Goal: Information Seeking & Learning: Learn about a topic

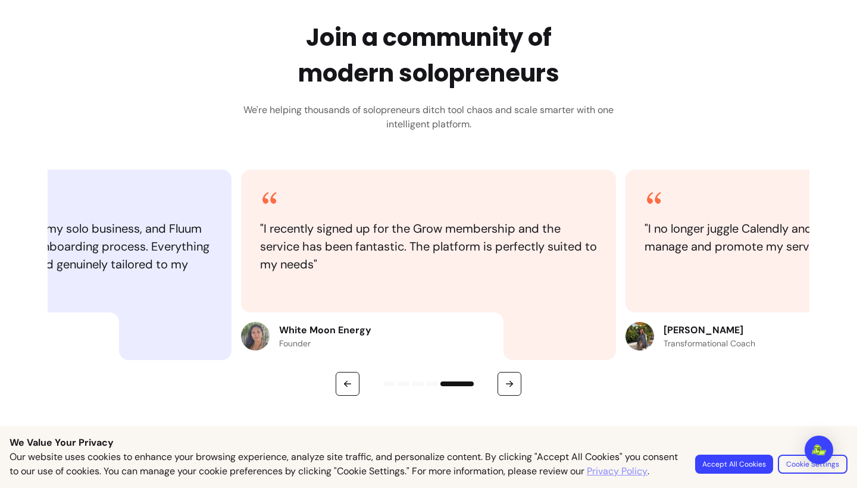
scroll to position [566, 0]
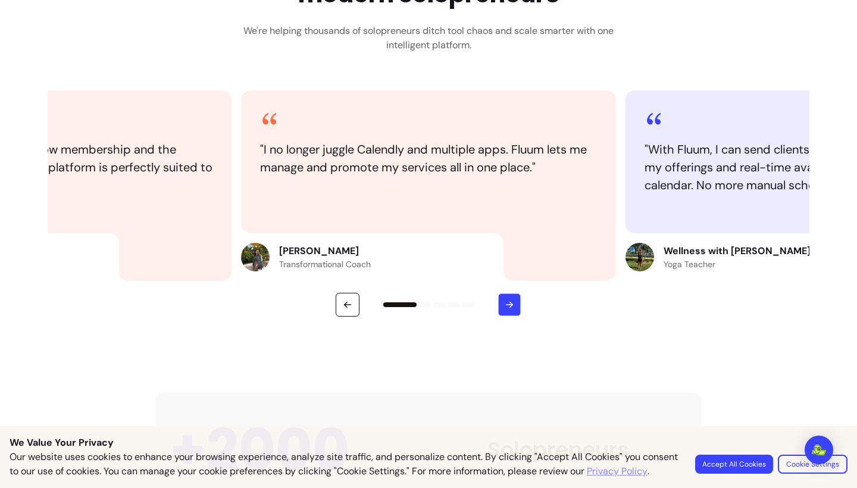
click at [515, 309] on button "button" at bounding box center [509, 304] width 23 height 23
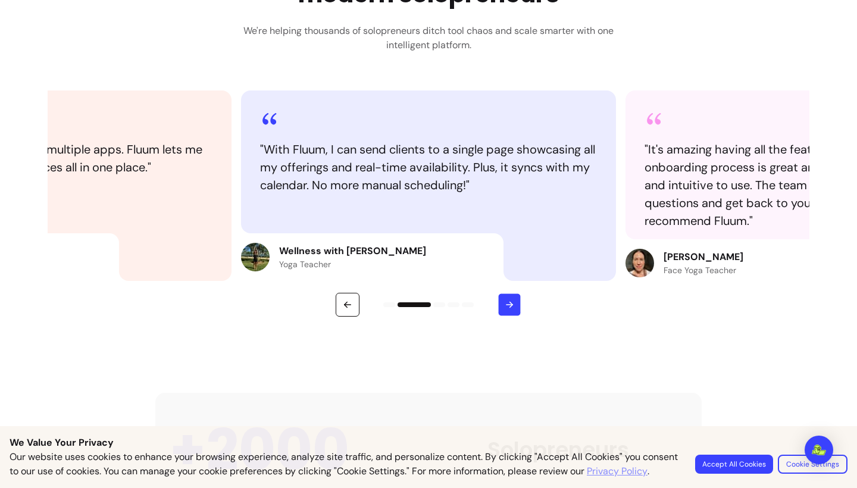
click at [515, 309] on button "button" at bounding box center [509, 304] width 23 height 23
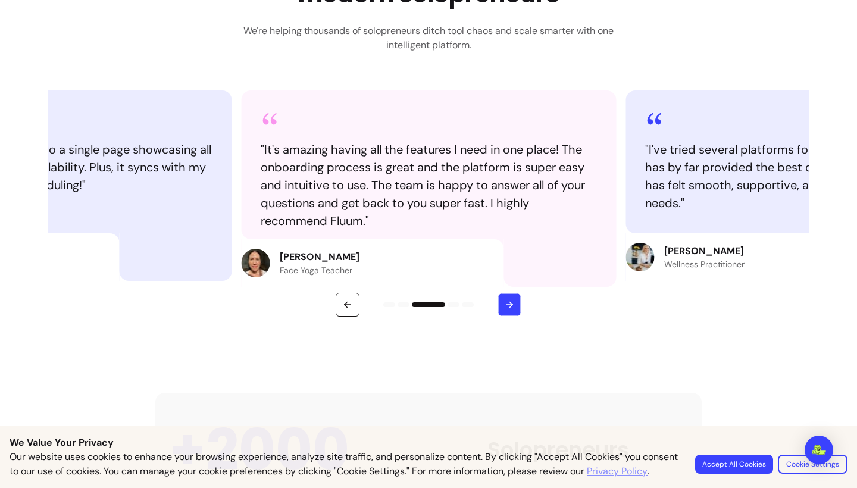
click at [515, 309] on button "button" at bounding box center [509, 304] width 23 height 23
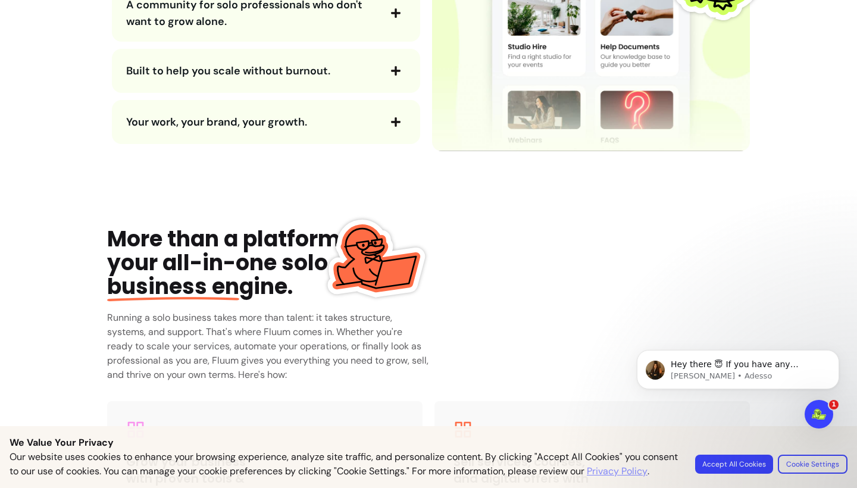
scroll to position [1594, 0]
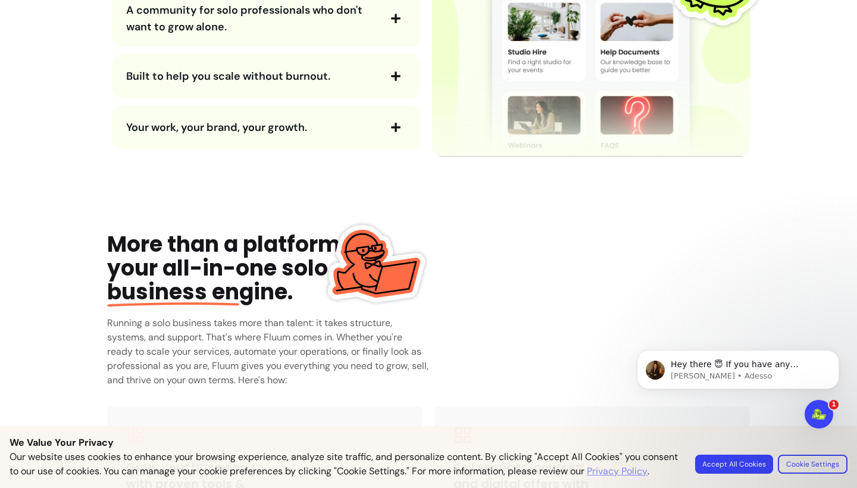
click at [64, 160] on main "Used by +2000 happy users Grow your solo business without the burnout . AI-powe…" at bounding box center [428, 152] width 857 height 3385
click at [391, 82] on icon "button" at bounding box center [395, 76] width 11 height 11
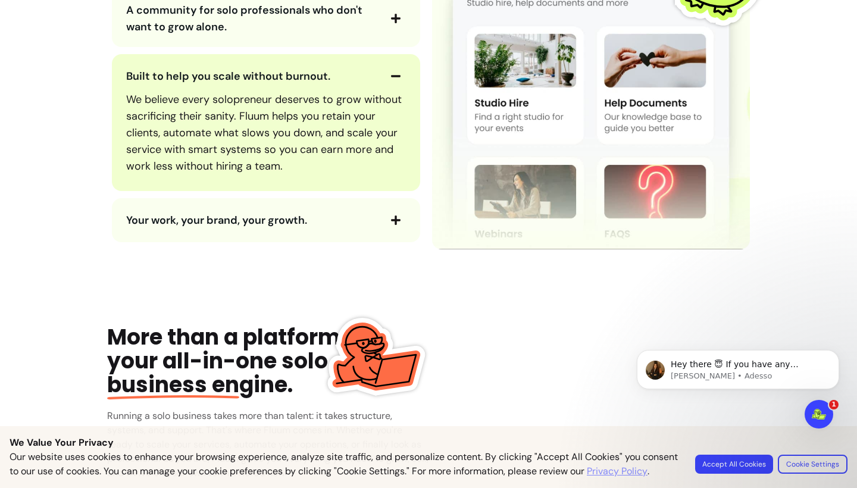
click at [387, 86] on span "button" at bounding box center [396, 76] width 20 height 20
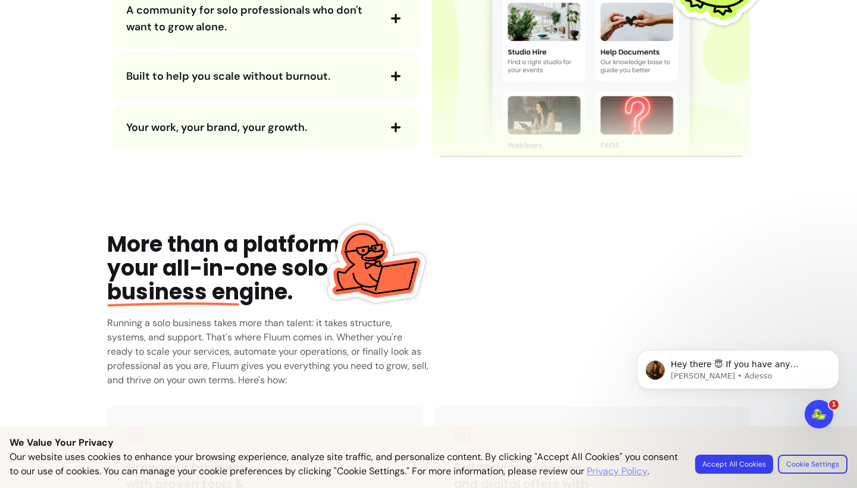
click at [393, 250] on img at bounding box center [374, 262] width 101 height 101
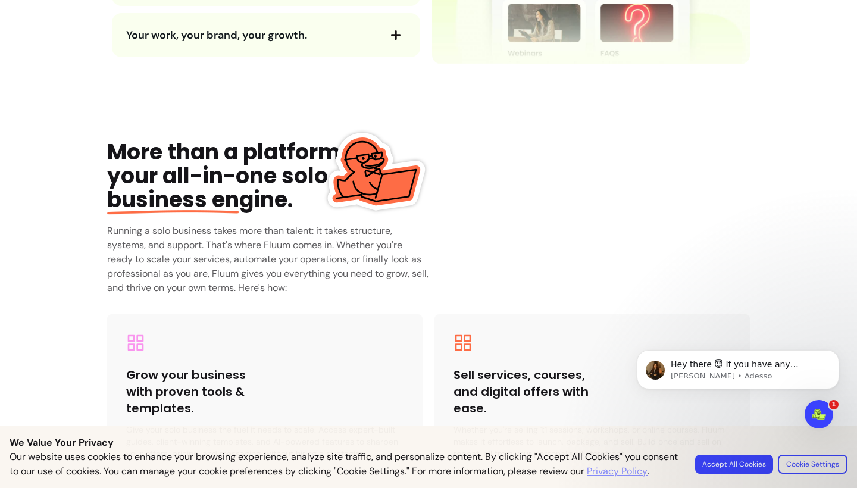
scroll to position [1683, 0]
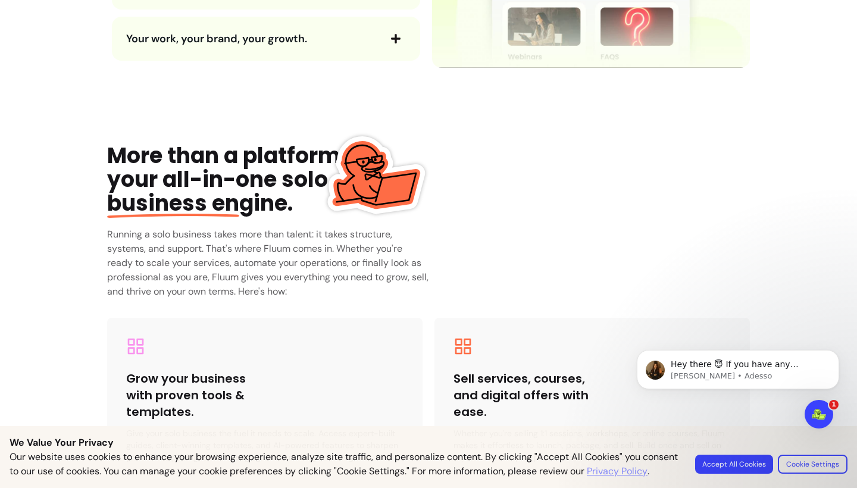
click at [251, 177] on div "More than a platform, your all-in-one solo business en gine." at bounding box center [236, 179] width 258 height 71
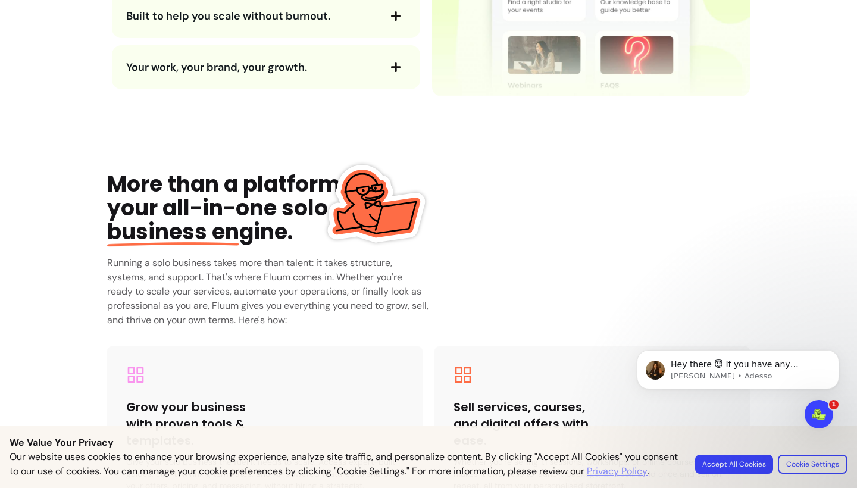
scroll to position [1656, 0]
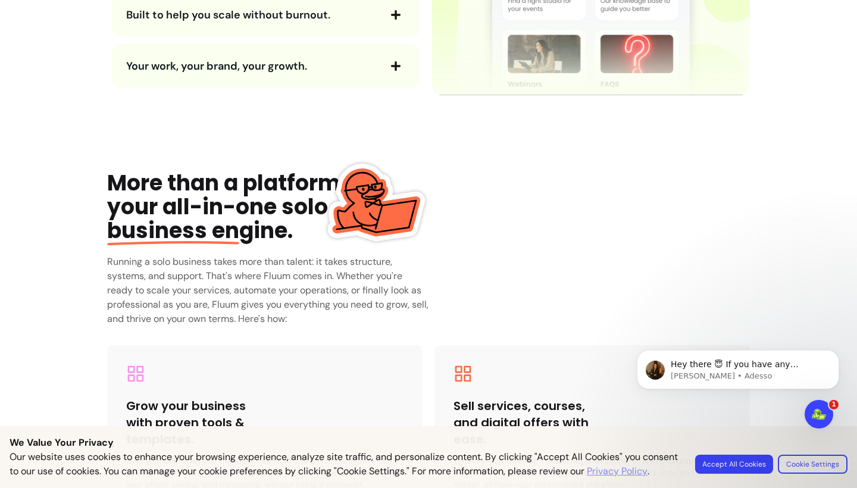
click at [299, 190] on div "More than a platform, your all-in-one solo business en gine." at bounding box center [236, 206] width 258 height 71
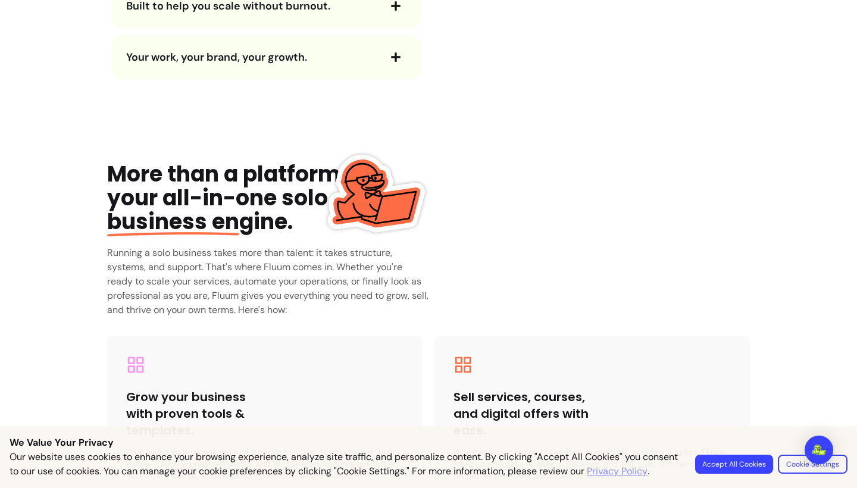
scroll to position [1665, 0]
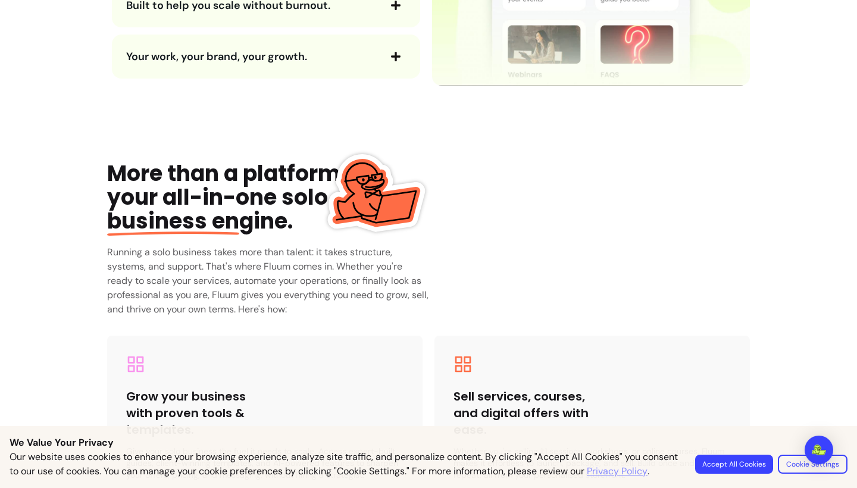
click at [396, 183] on img at bounding box center [374, 192] width 101 height 101
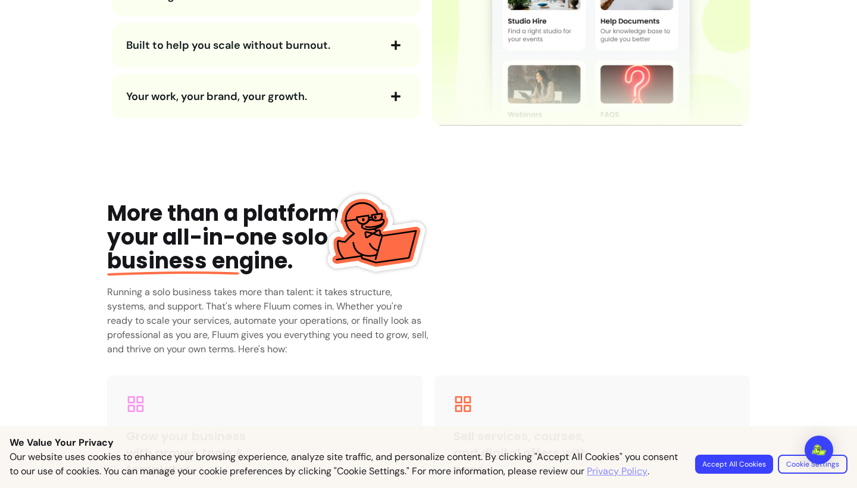
scroll to position [1620, 0]
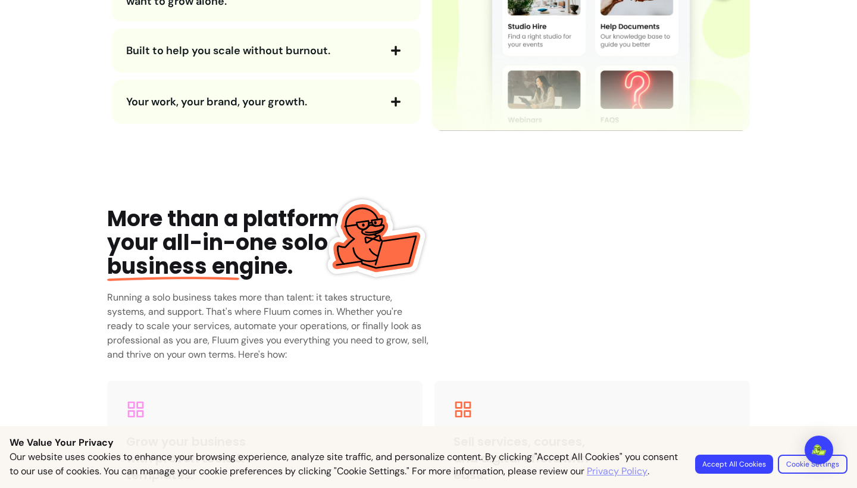
click at [312, 224] on div "More than a platform, your all-in-one solo business en gine." at bounding box center [236, 242] width 258 height 71
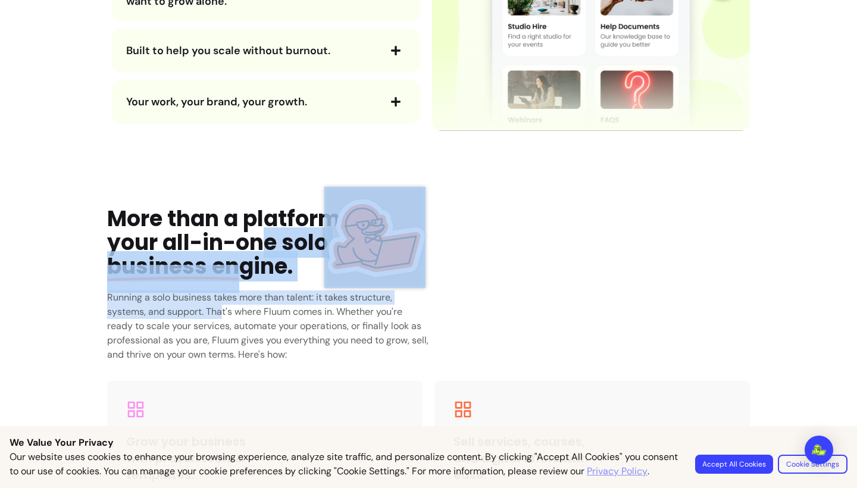
drag, startPoint x: 265, startPoint y: 239, endPoint x: 222, endPoint y: 309, distance: 82.6
click at [222, 309] on div "More than a platform, your all-in-one solo business en gine. Running a solo bus…" at bounding box center [300, 284] width 387 height 155
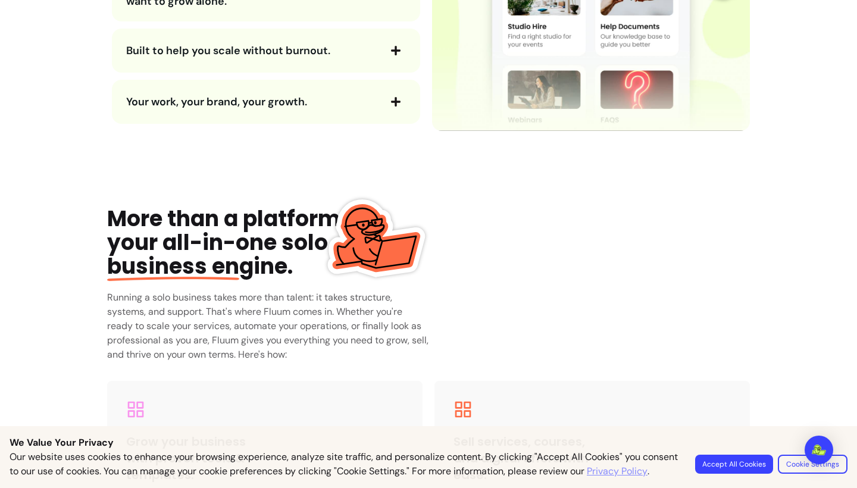
click at [254, 233] on div "More than a platform, your all-in-one solo business en gine." at bounding box center [236, 242] width 258 height 71
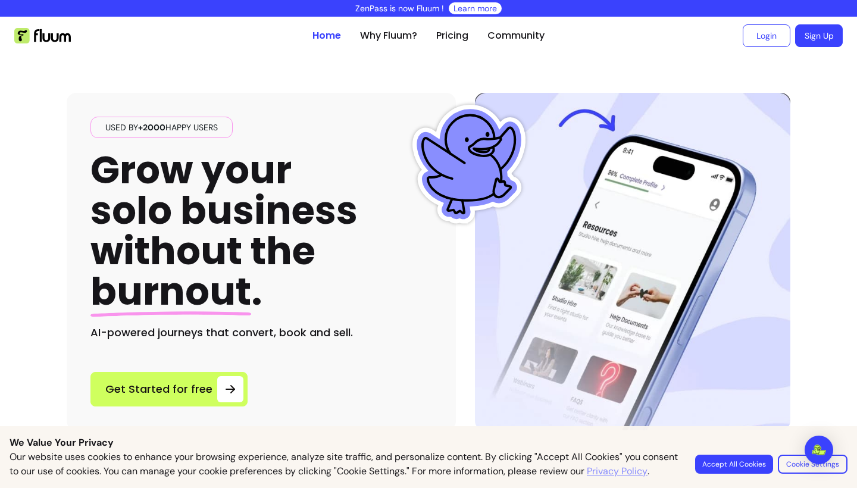
scroll to position [0, 0]
